Goal: Transaction & Acquisition: Purchase product/service

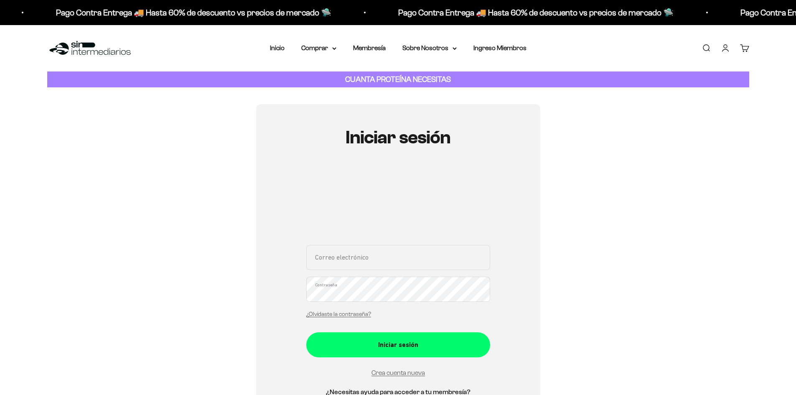
click at [382, 253] on input "Correo electrónico" at bounding box center [398, 257] width 184 height 25
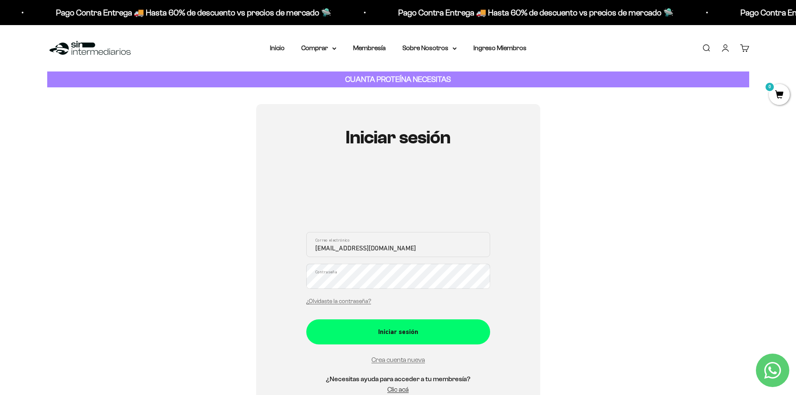
type input "[EMAIL_ADDRESS][DOMAIN_NAME]"
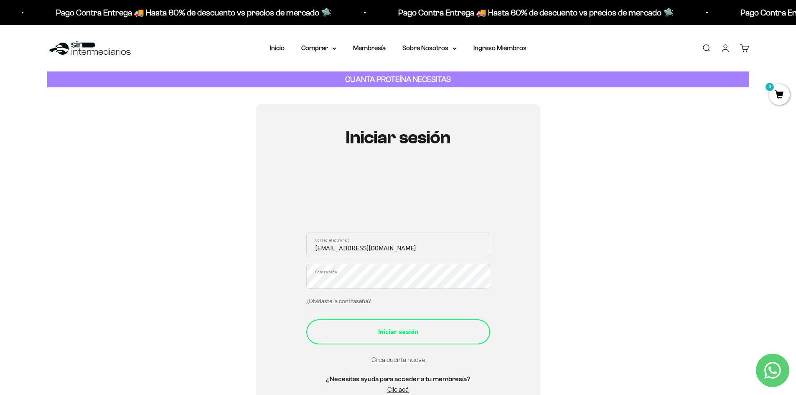
click at [406, 329] on div "Iniciar sesión" at bounding box center [398, 332] width 151 height 11
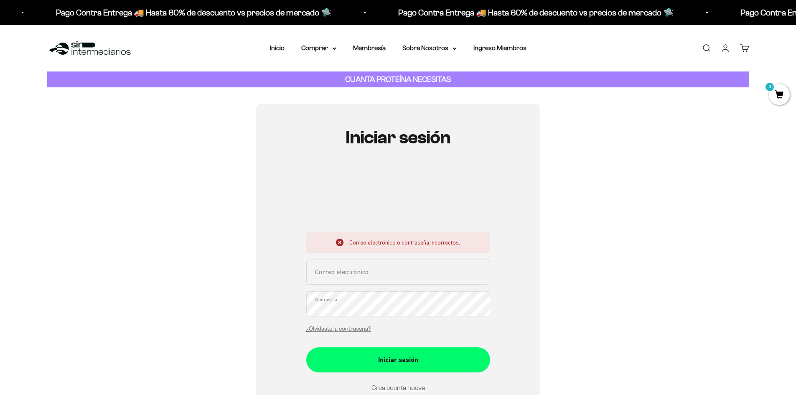
drag, startPoint x: 0, startPoint y: 0, endPoint x: 379, endPoint y: 270, distance: 465.2
click at [379, 270] on input "Correo electrónico" at bounding box center [398, 272] width 184 height 25
type input "[EMAIL_ADDRESS][DOMAIN_NAME]"
click at [306, 347] on button "Iniciar sesión" at bounding box center [398, 359] width 184 height 25
click at [396, 267] on input "Correo electrónico" at bounding box center [398, 272] width 184 height 25
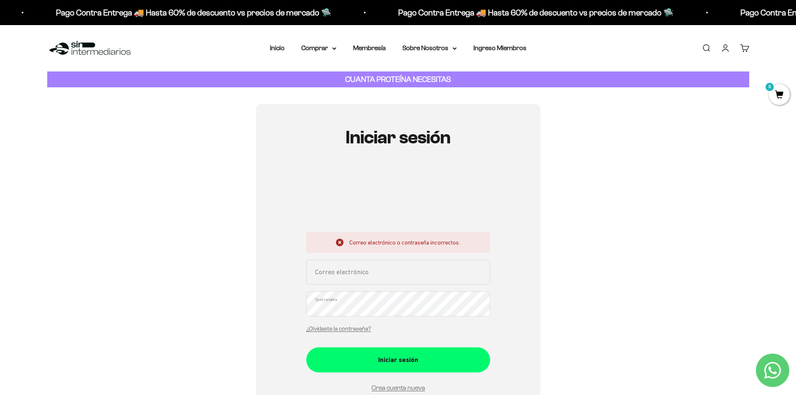
click at [591, 269] on div "Iniciar sesión Correo electrónico o contraseña incorrectos. Correo electrónico …" at bounding box center [398, 279] width 702 height 350
click at [383, 272] on input "Correo electrónico" at bounding box center [398, 272] width 184 height 25
type input "oskar.sasuke@hotmail.com"
click at [306, 347] on button "Iniciar sesión" at bounding box center [398, 359] width 184 height 25
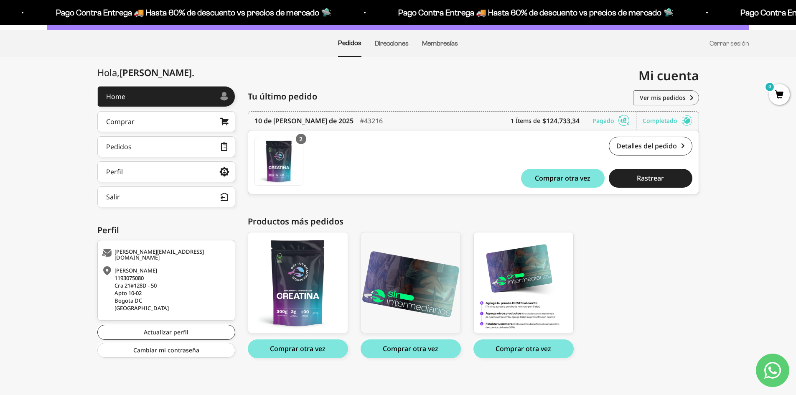
scroll to position [60, 0]
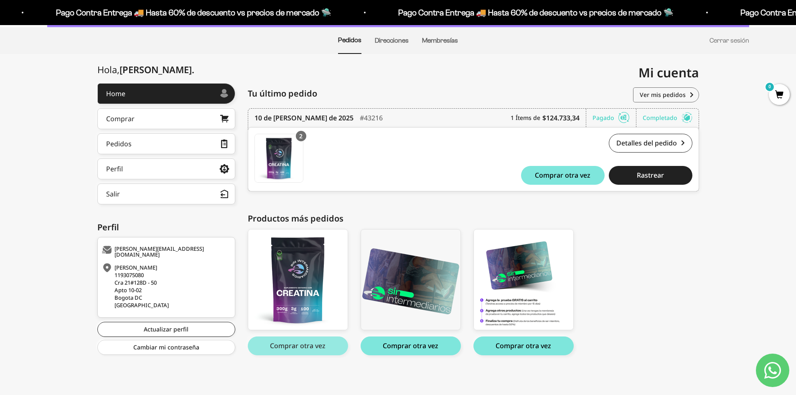
click at [307, 348] on button "Comprar otra vez" at bounding box center [298, 346] width 100 height 19
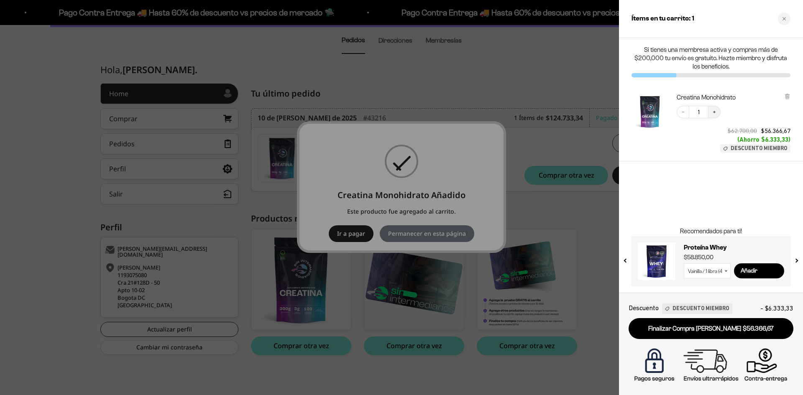
click at [715, 108] on button "Increase quantity" at bounding box center [714, 112] width 13 height 13
click at [387, 223] on div at bounding box center [401, 197] width 803 height 395
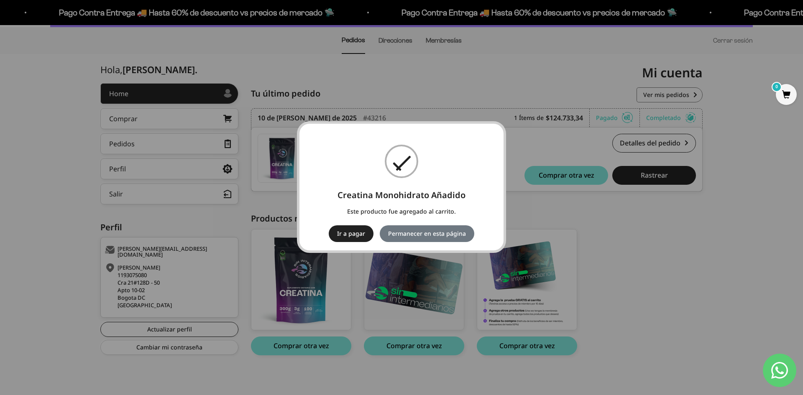
click at [350, 230] on button "Ir a pagar" at bounding box center [351, 233] width 45 height 17
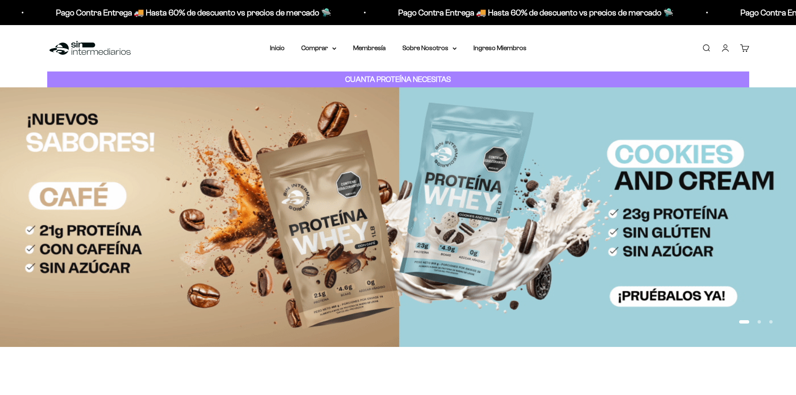
click at [722, 46] on link "Cuenta" at bounding box center [725, 47] width 9 height 9
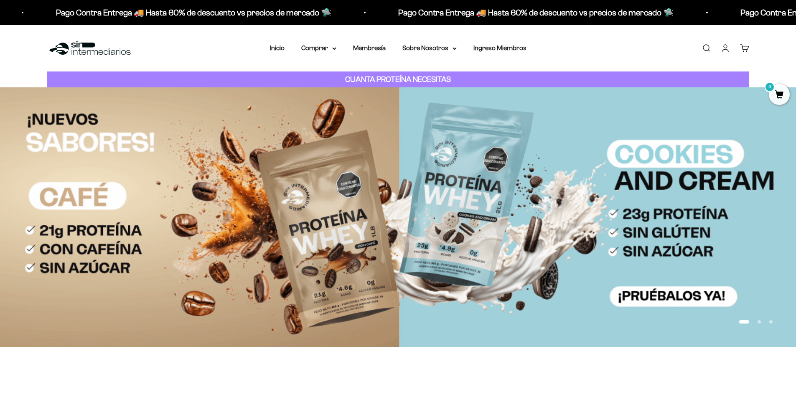
scroll to position [8, 0]
